Goal: Transaction & Acquisition: Purchase product/service

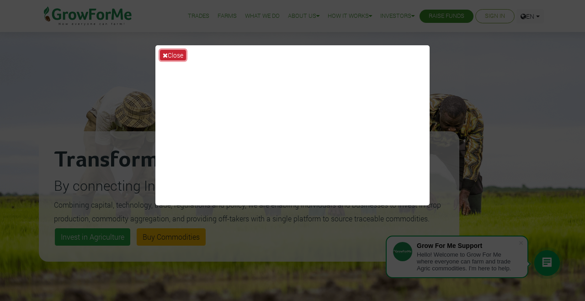
click at [175, 60] on button "Close" at bounding box center [173, 55] width 26 height 11
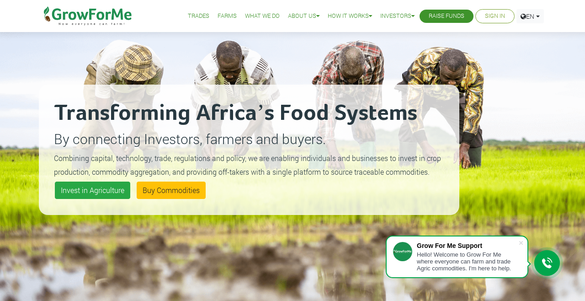
scroll to position [47, 0]
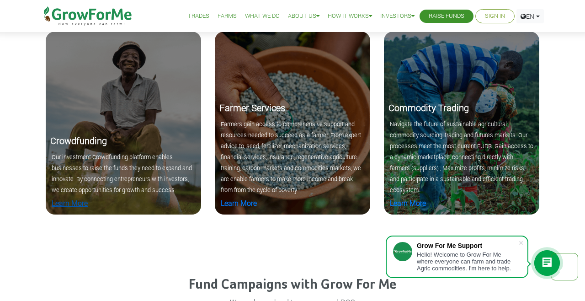
click at [64, 208] on link "Learn More" at bounding box center [70, 203] width 36 height 10
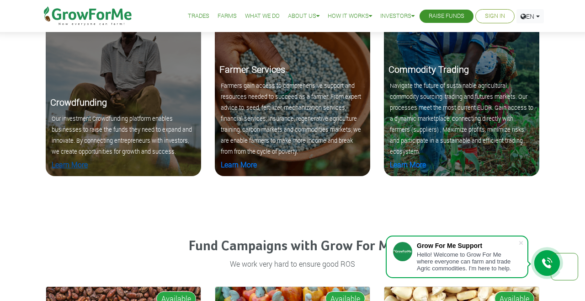
scroll to position [946, 0]
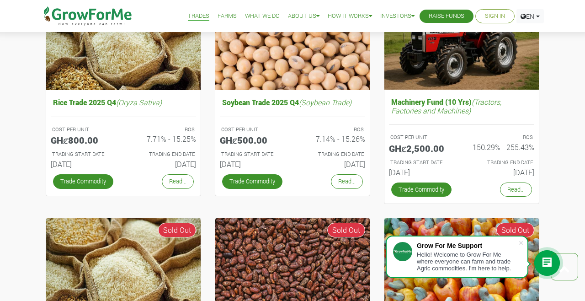
scroll to position [377, 0]
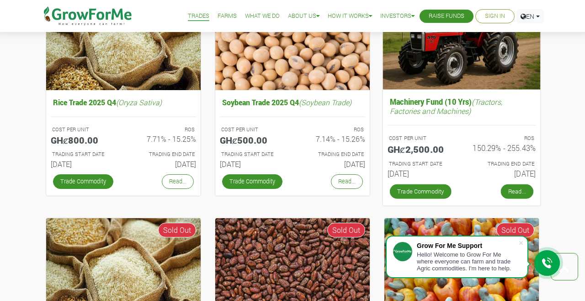
click at [513, 195] on link "Read..." at bounding box center [517, 191] width 32 height 15
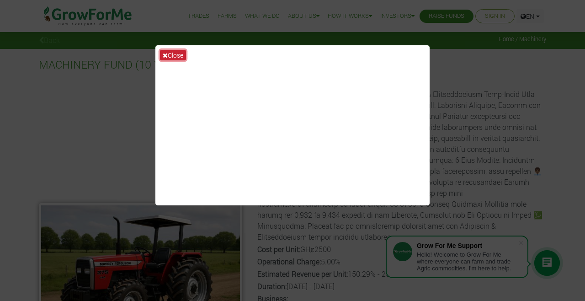
click at [174, 60] on button "Close" at bounding box center [173, 55] width 26 height 11
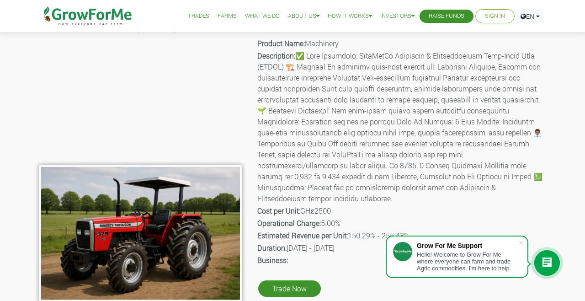
scroll to position [42, 0]
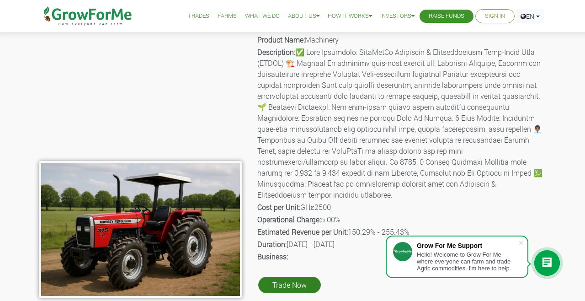
click at [287, 277] on link "Trade Now" at bounding box center [289, 285] width 63 height 16
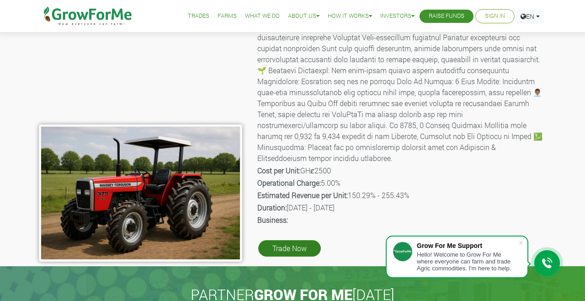
scroll to position [86, 0]
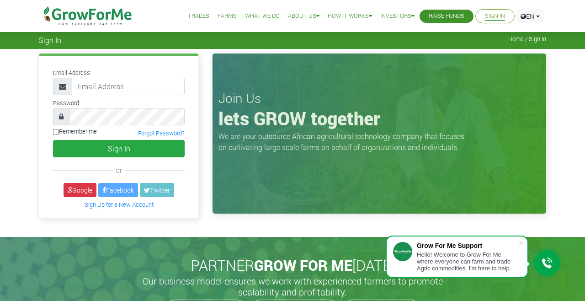
click at [47, 42] on span "Sign In" at bounding box center [50, 40] width 22 height 9
click at [105, 204] on link "Sign Up for a New Account" at bounding box center [119, 204] width 69 height 7
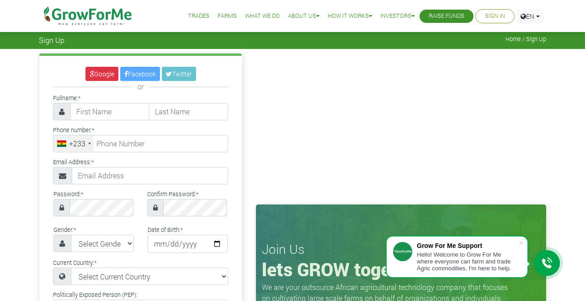
scroll to position [7, 0]
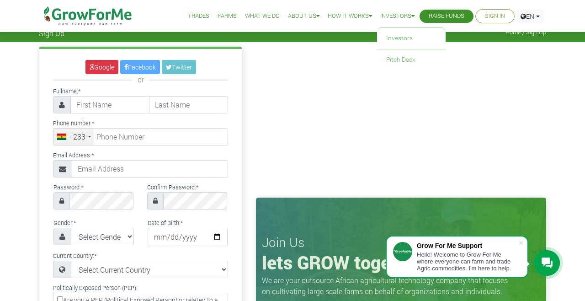
click at [399, 15] on link "Investors" at bounding box center [397, 16] width 34 height 10
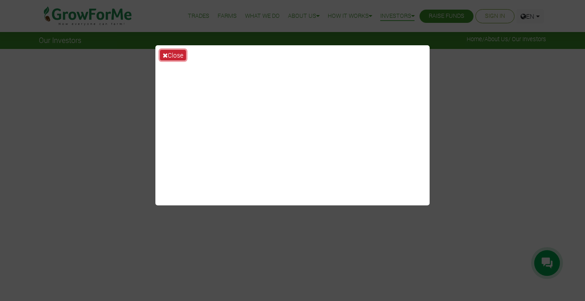
click at [175, 60] on button "Close" at bounding box center [173, 55] width 26 height 11
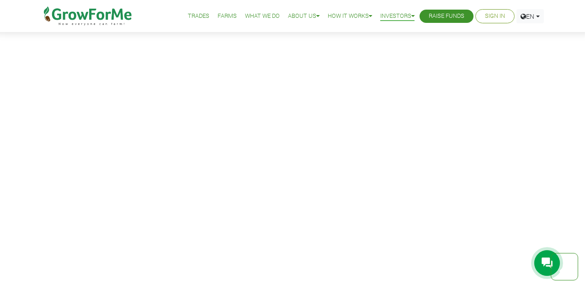
scroll to position [1321, 0]
click at [352, 20] on link "How it Works" at bounding box center [350, 16] width 44 height 10
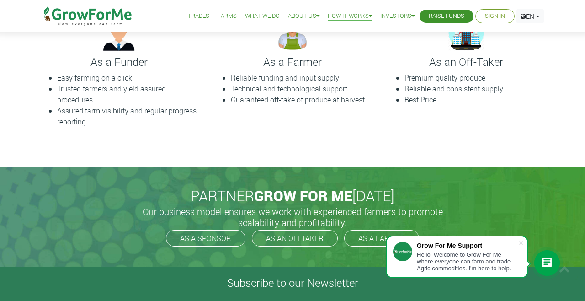
scroll to position [350, 0]
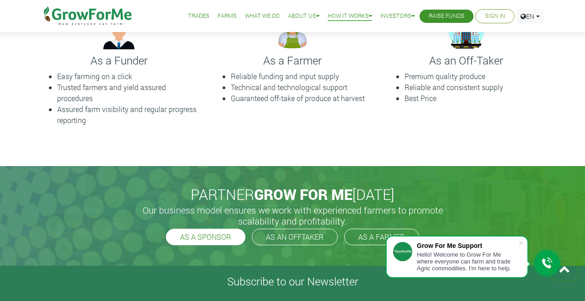
click at [189, 239] on link "AS A SPONSOR" at bounding box center [206, 237] width 80 height 16
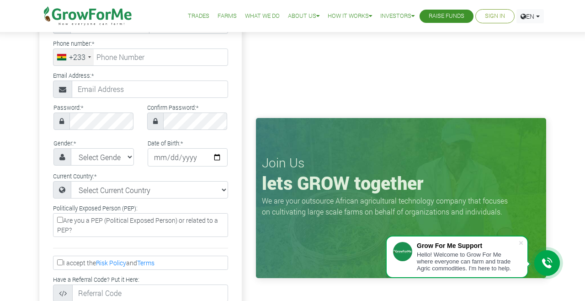
scroll to position [87, 0]
